Goal: Check status: Check status

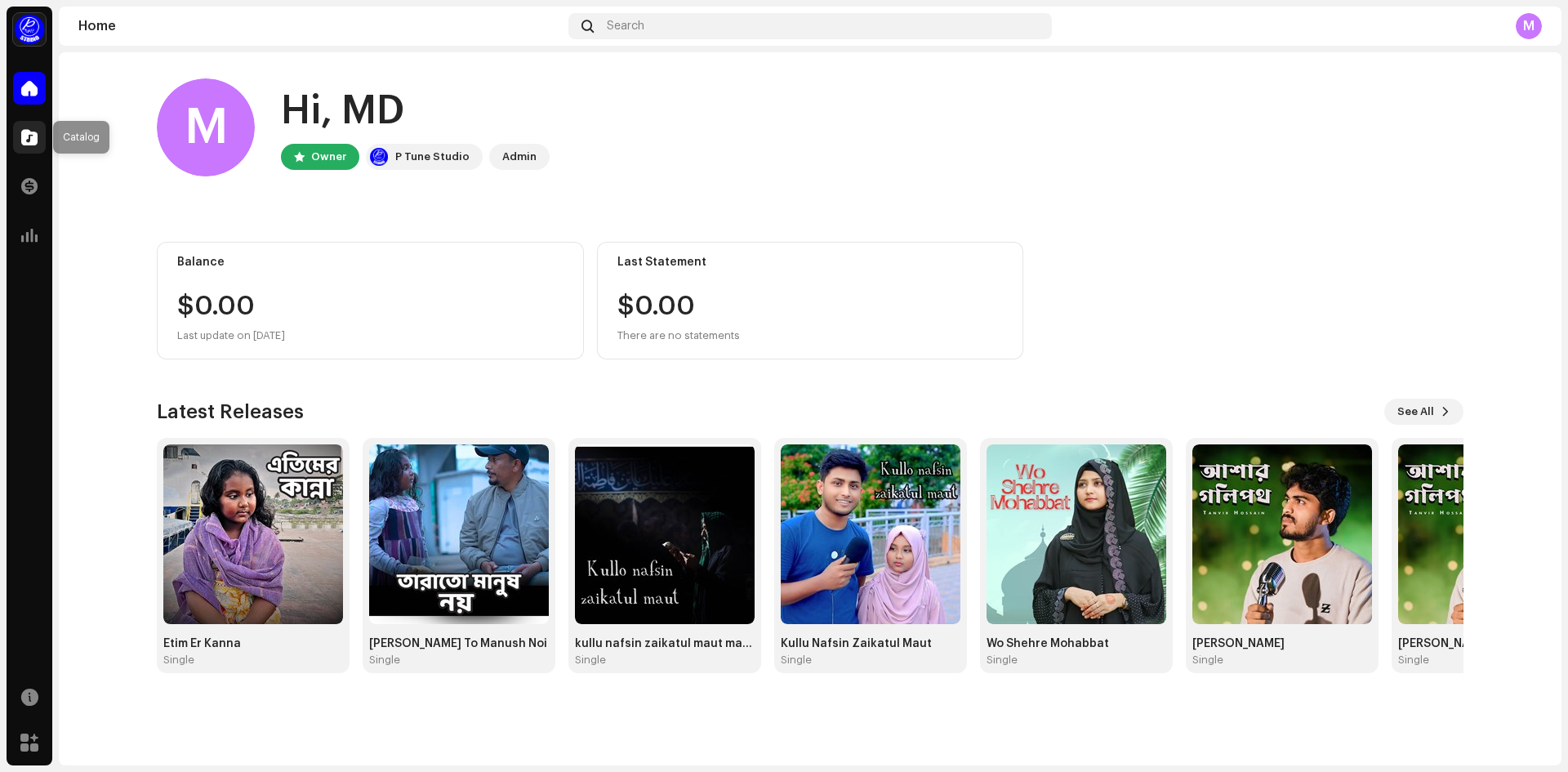
click at [25, 142] on span at bounding box center [28, 137] width 16 height 13
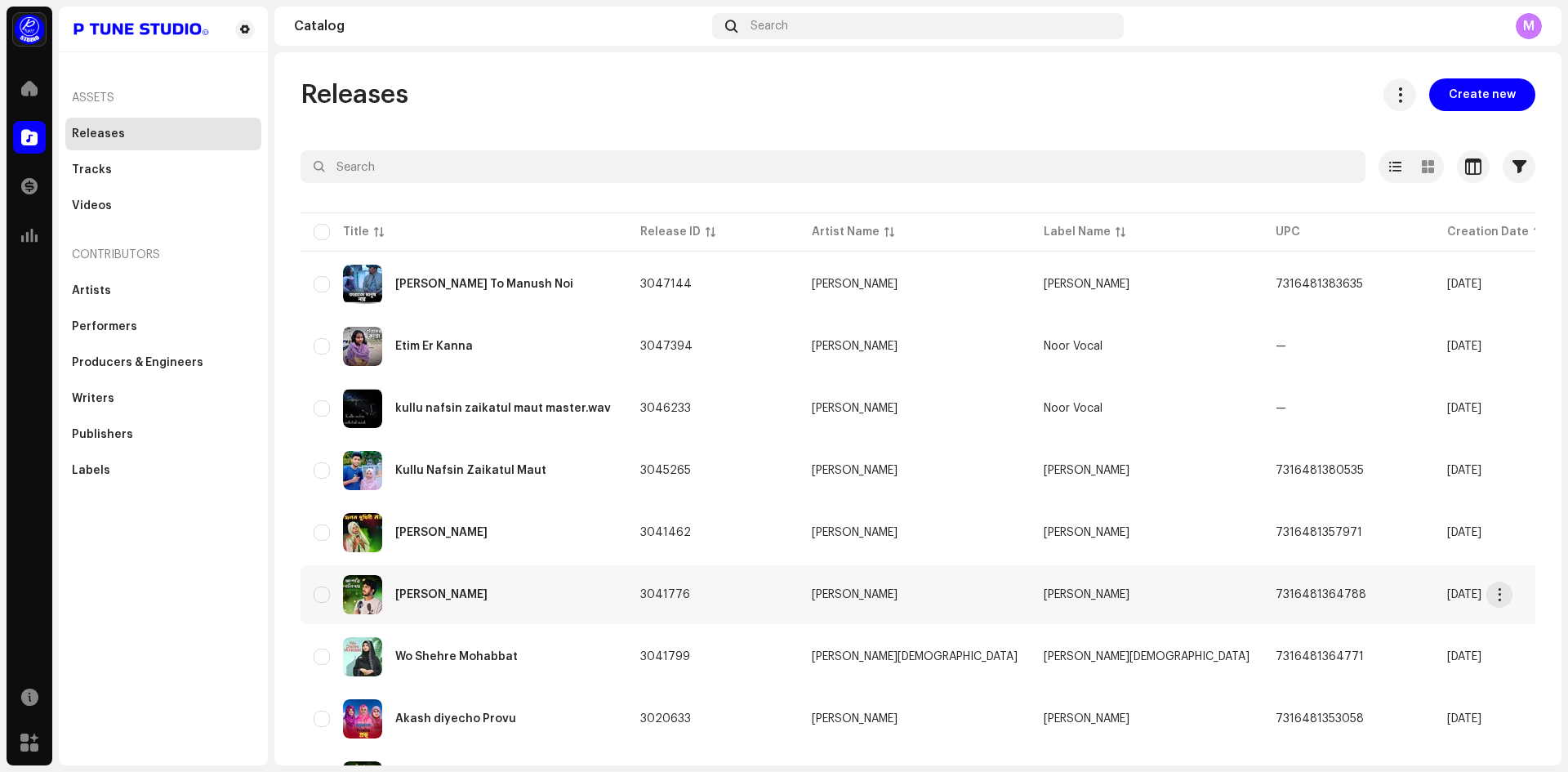
scroll to position [94, 0]
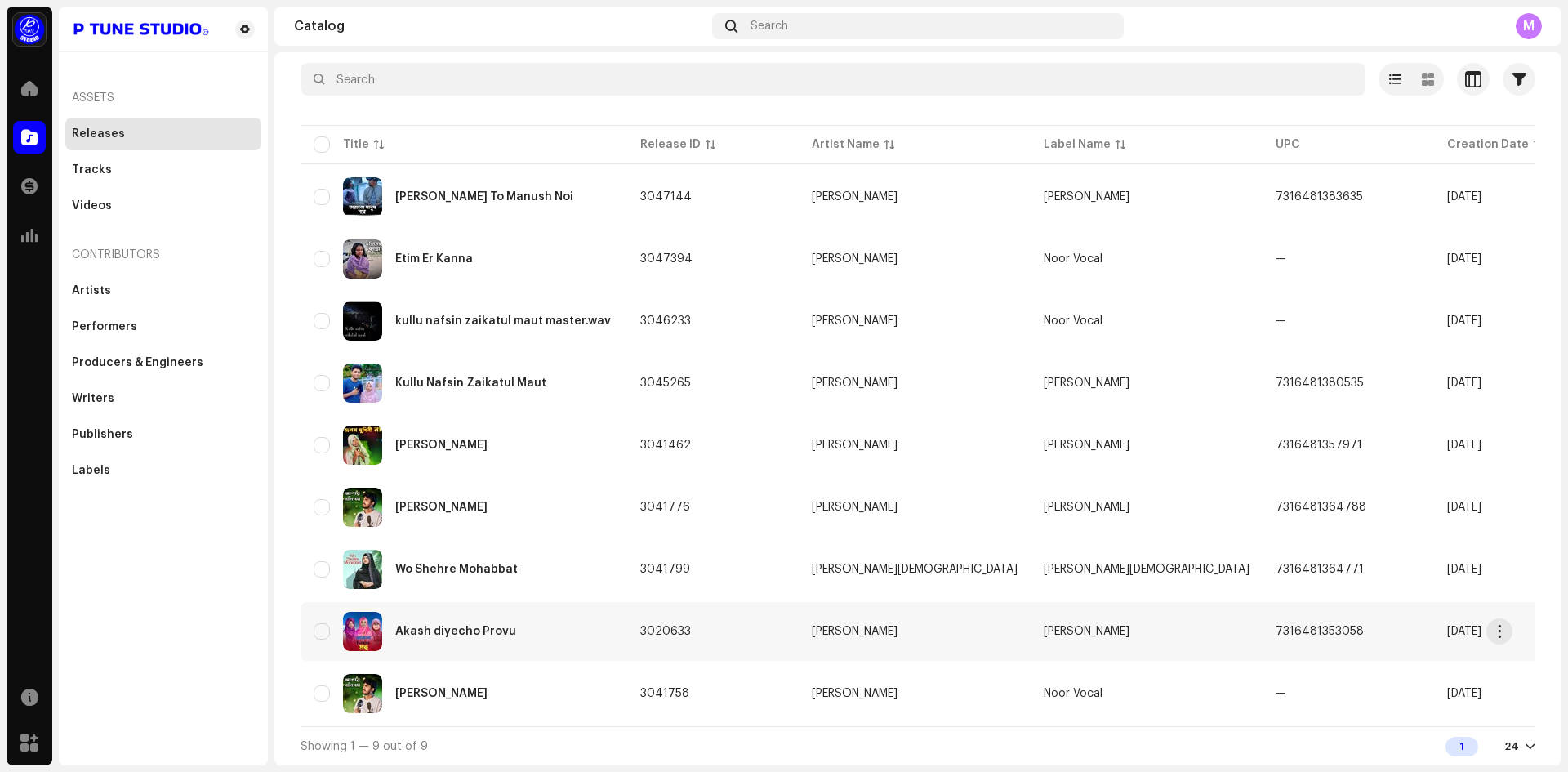
click at [455, 626] on div "Akash diyecho Provu" at bounding box center [456, 632] width 121 height 11
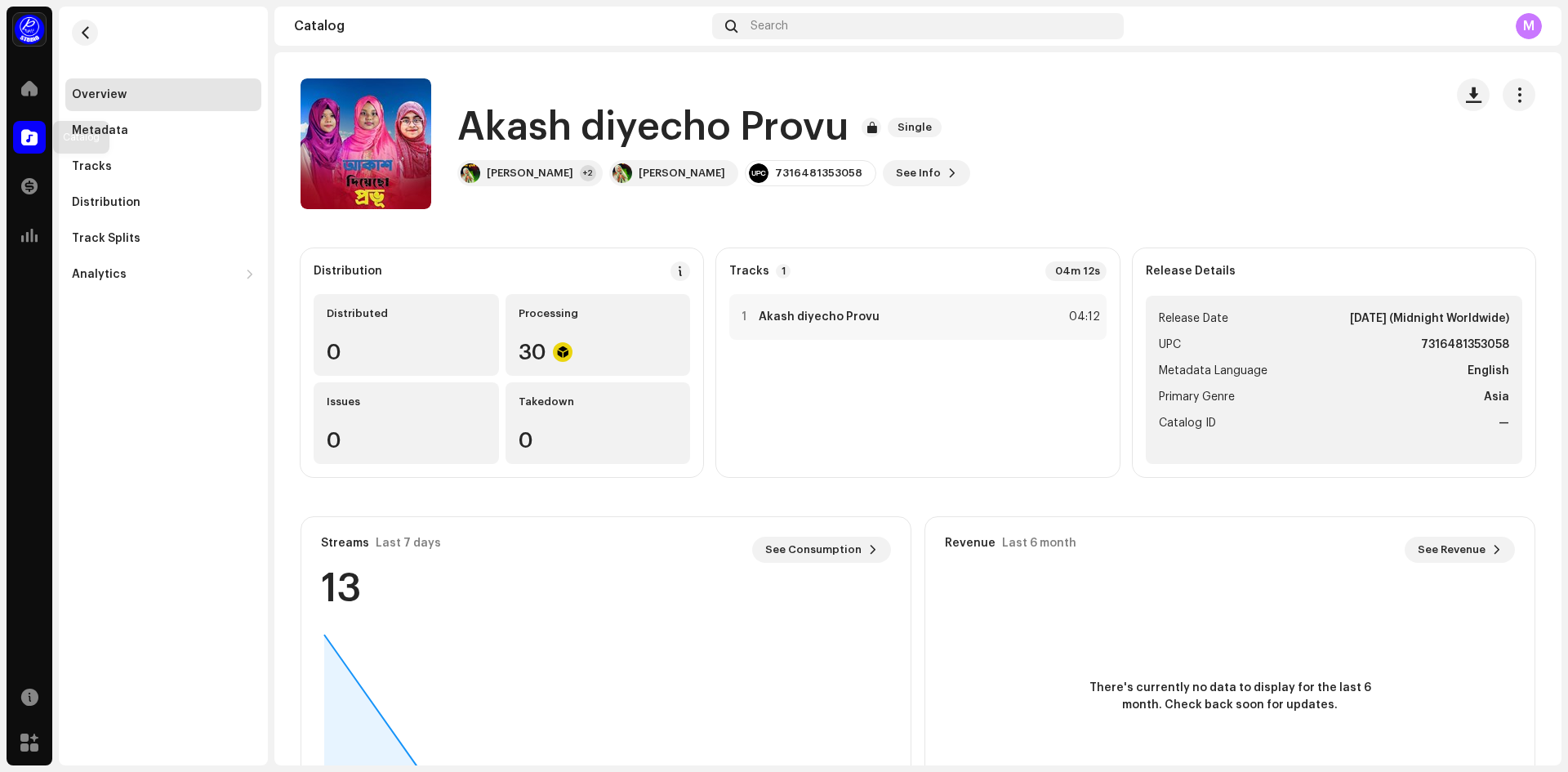
click at [29, 128] on div at bounding box center [29, 137] width 33 height 33
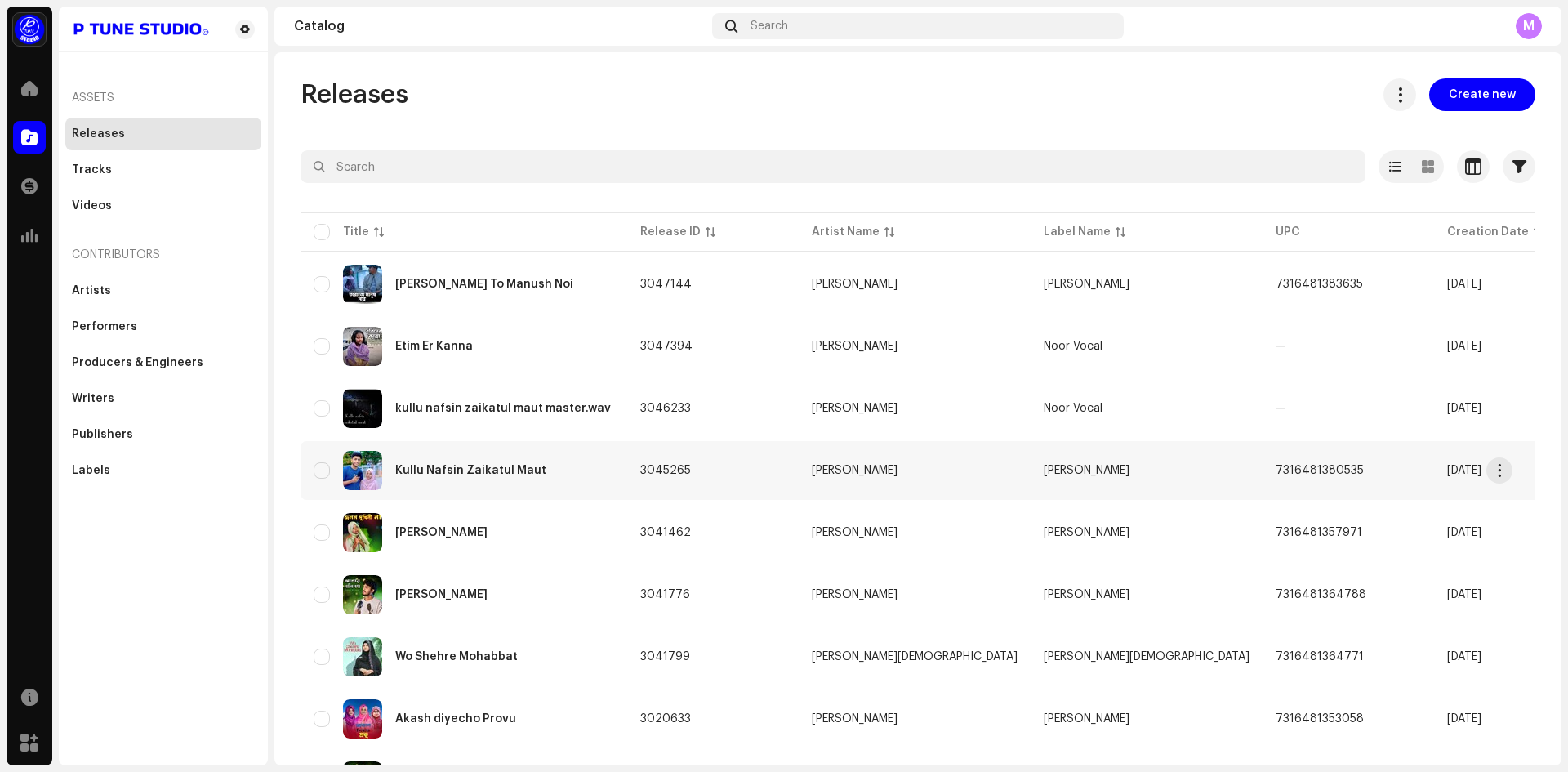
click at [432, 463] on div "Kullu Nafsin Zaikatul Maut" at bounding box center [463, 470] width 300 height 39
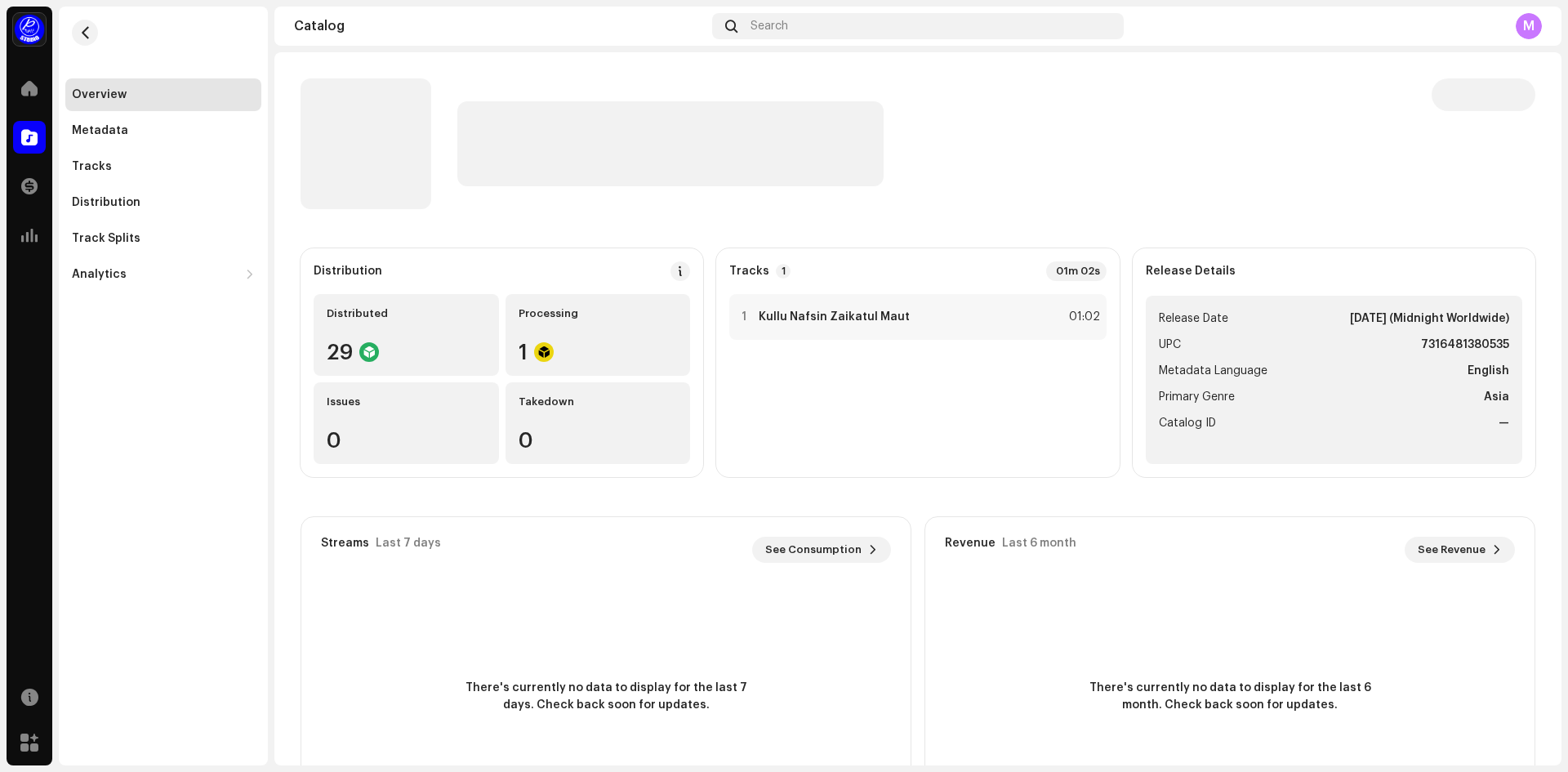
scroll to position [104, 0]
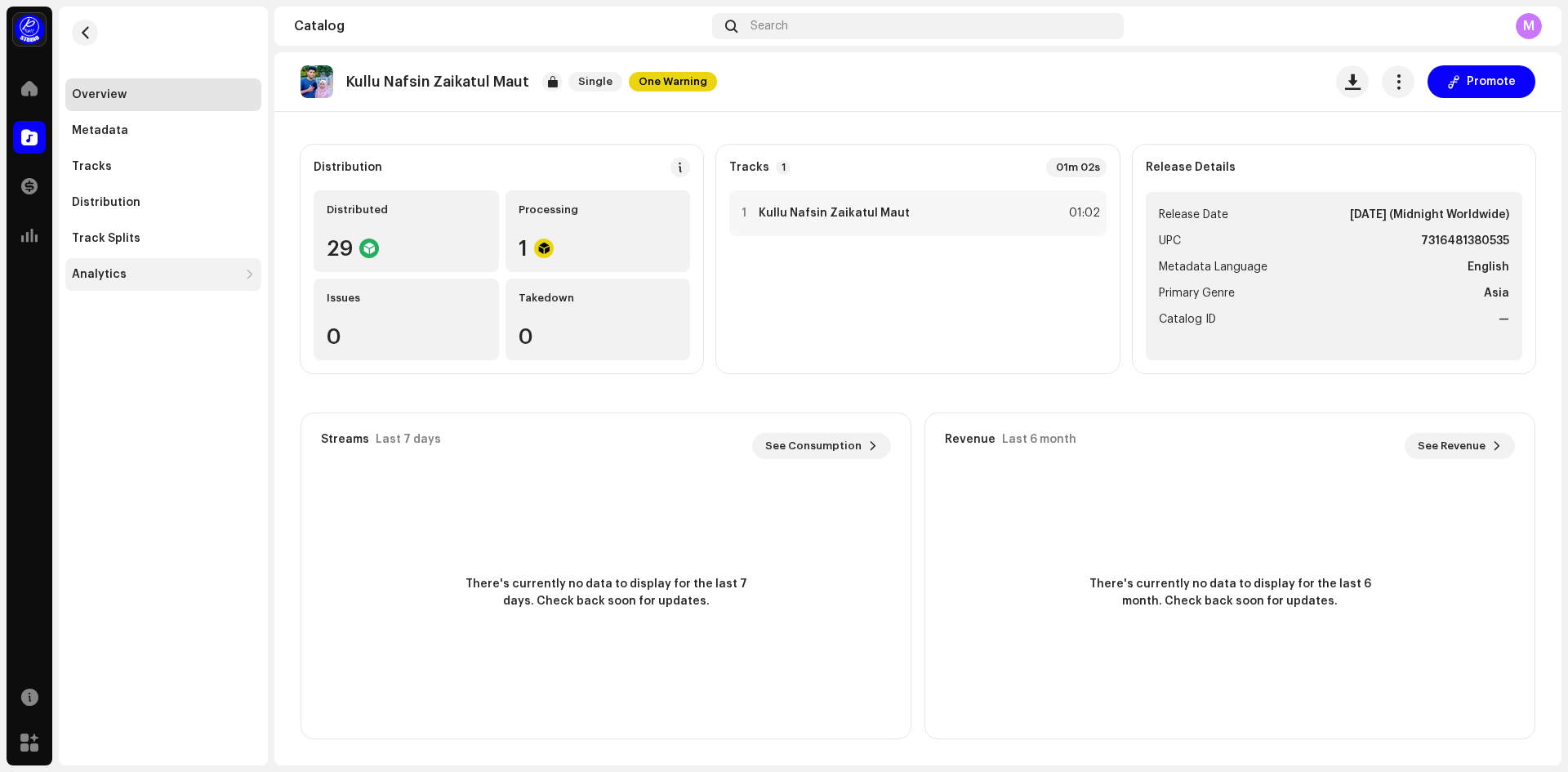
click at [126, 273] on div "Analytics" at bounding box center [155, 275] width 167 height 13
click at [126, 345] on div "Engagement" at bounding box center [115, 347] width 73 height 13
